Goal: Navigation & Orientation: Go to known website

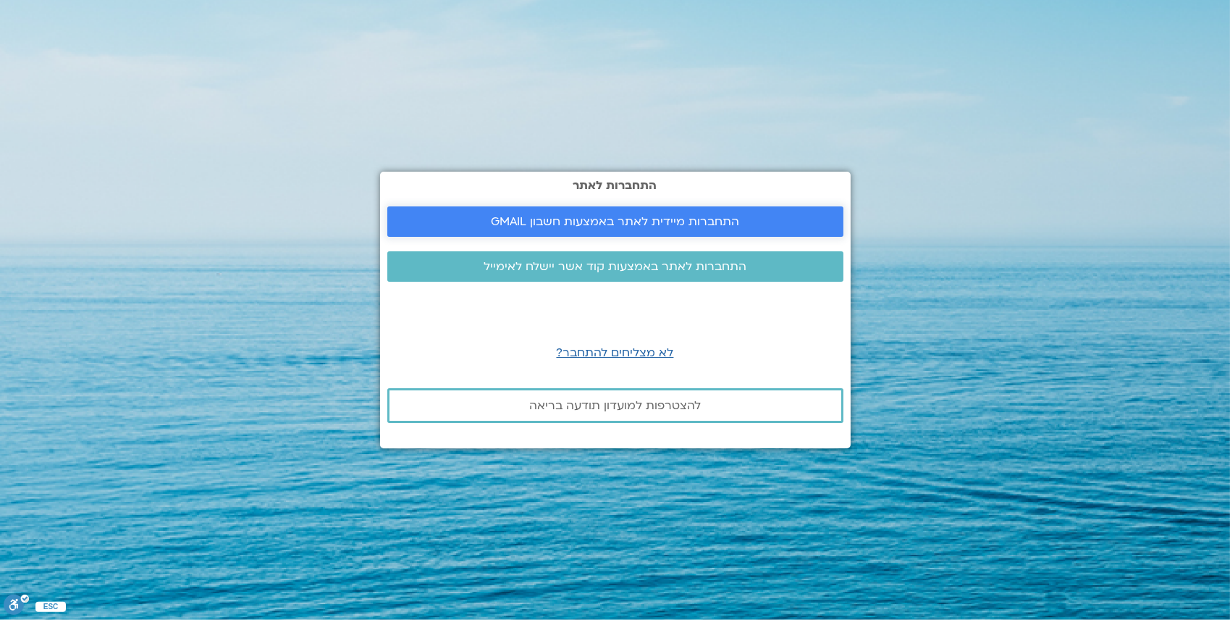
click at [637, 222] on span "התחברות מיידית לאתר באמצעות חשבון GMAIL" at bounding box center [615, 221] width 248 height 13
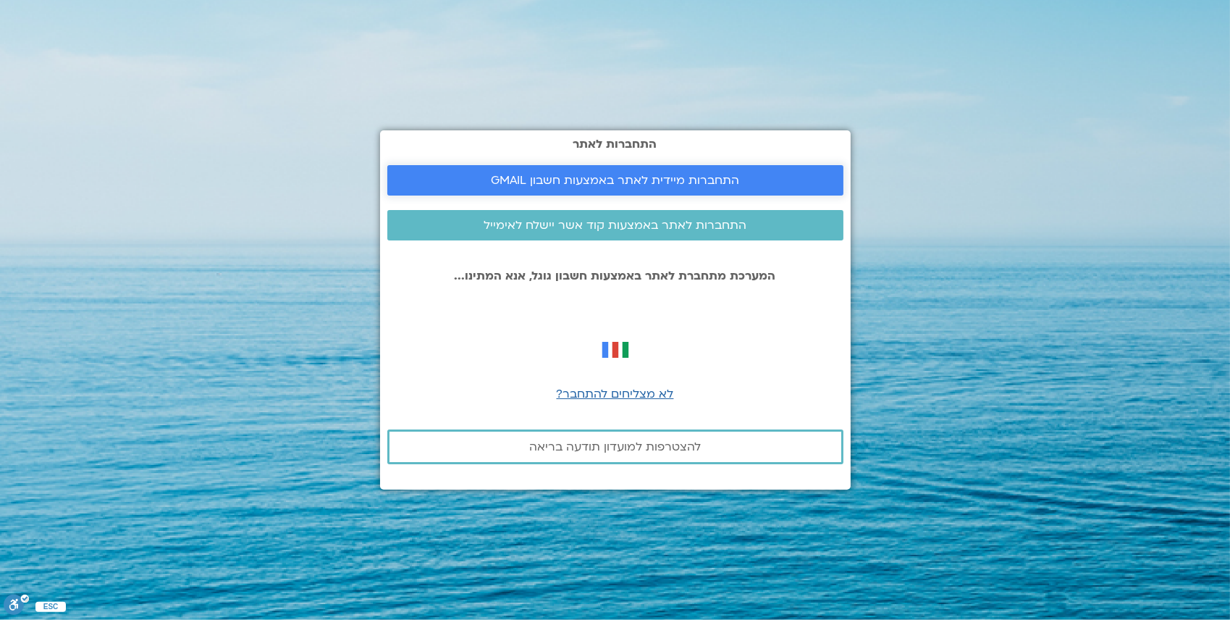
click at [611, 188] on link "התחברות מיידית לאתר באמצעות חשבון GMAIL" at bounding box center [615, 180] width 456 height 30
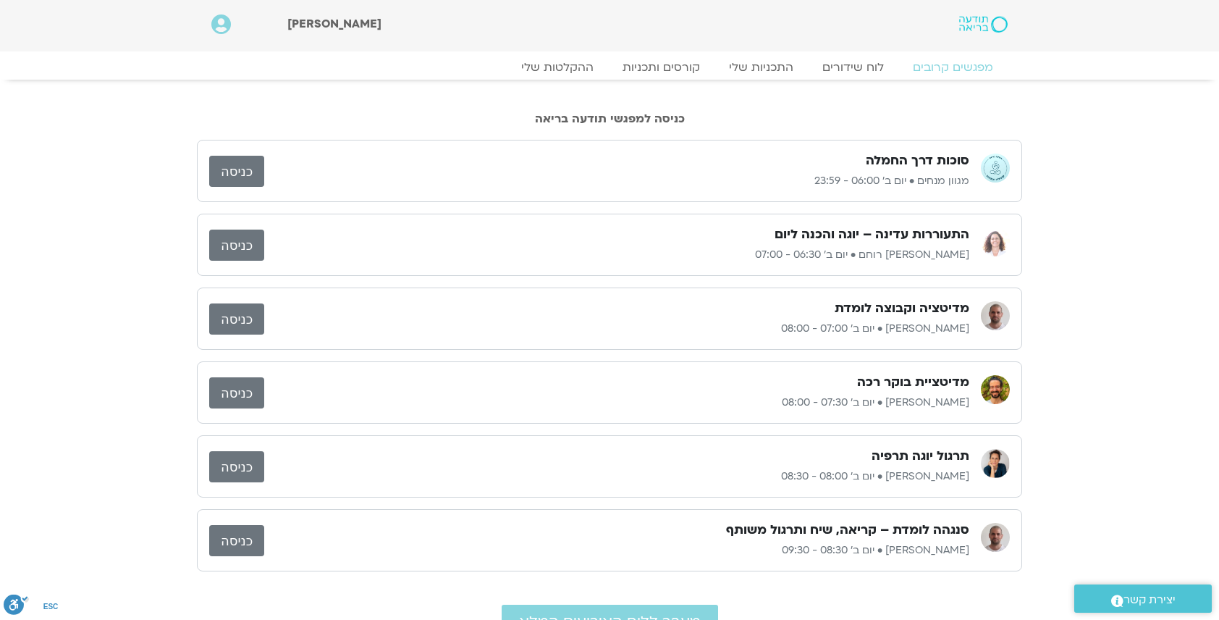
click at [239, 324] on link "כניסה" at bounding box center [236, 318] width 55 height 31
